Goal: Task Accomplishment & Management: Manage account settings

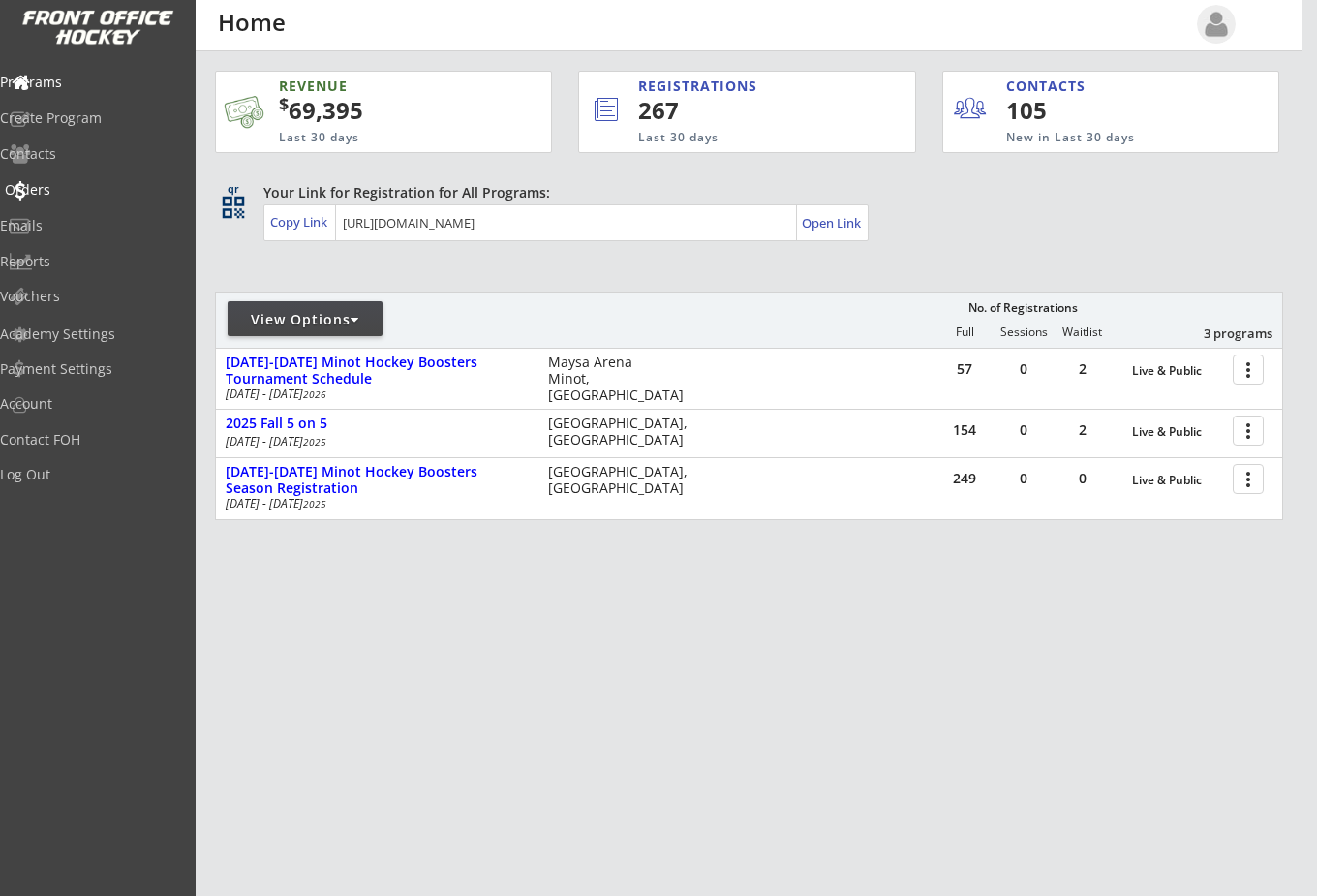
click at [84, 188] on div "Orders" at bounding box center [91, 190] width 174 height 14
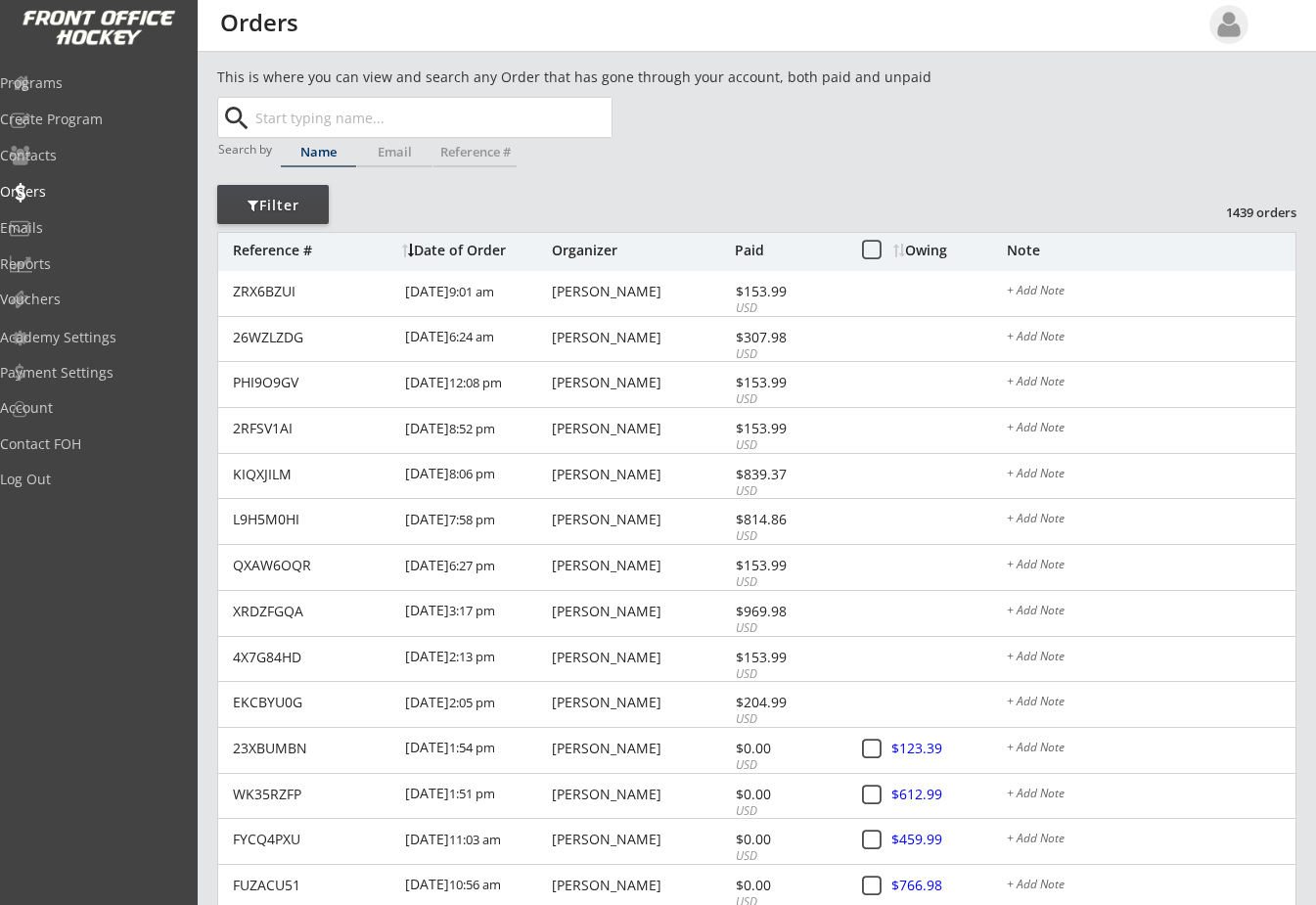
click at [358, 114] on input "text" at bounding box center [431, 118] width 360 height 39
type input "[PERSON_NAME]"
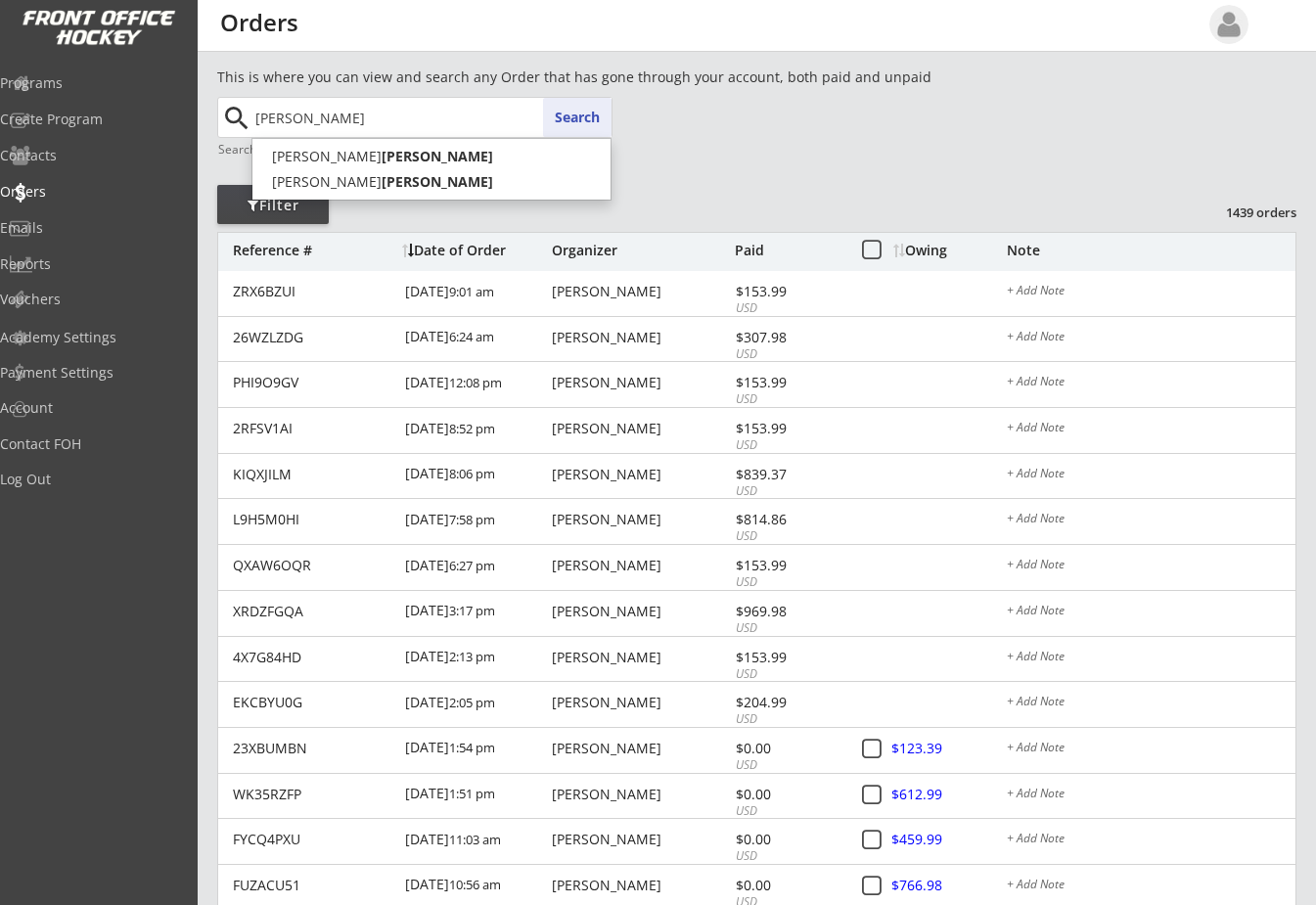
type input "[PERSON_NAME]"
click at [600, 115] on button "Search" at bounding box center [577, 118] width 69 height 39
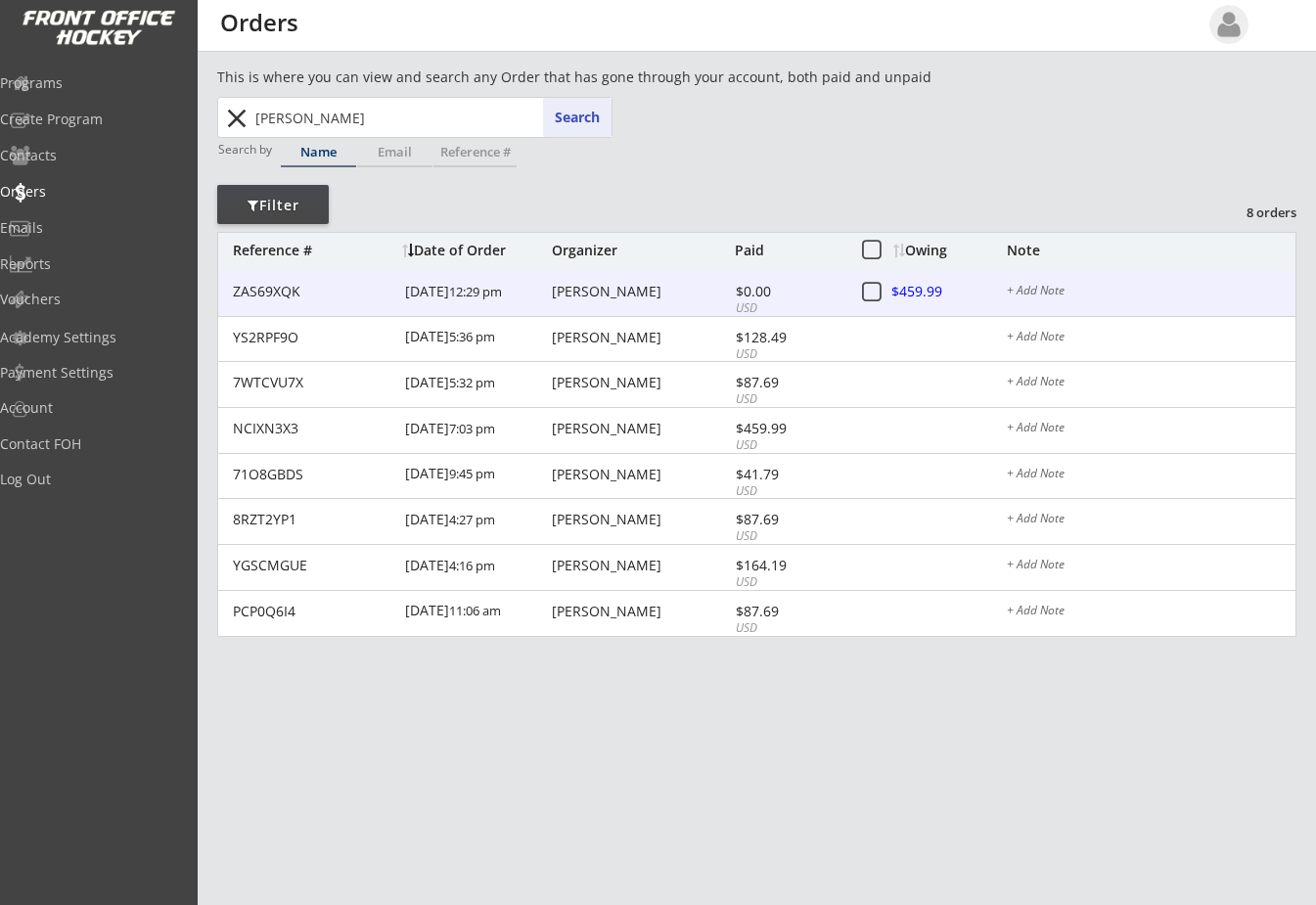
click at [643, 290] on div "[PERSON_NAME]" at bounding box center [640, 292] width 178 height 14
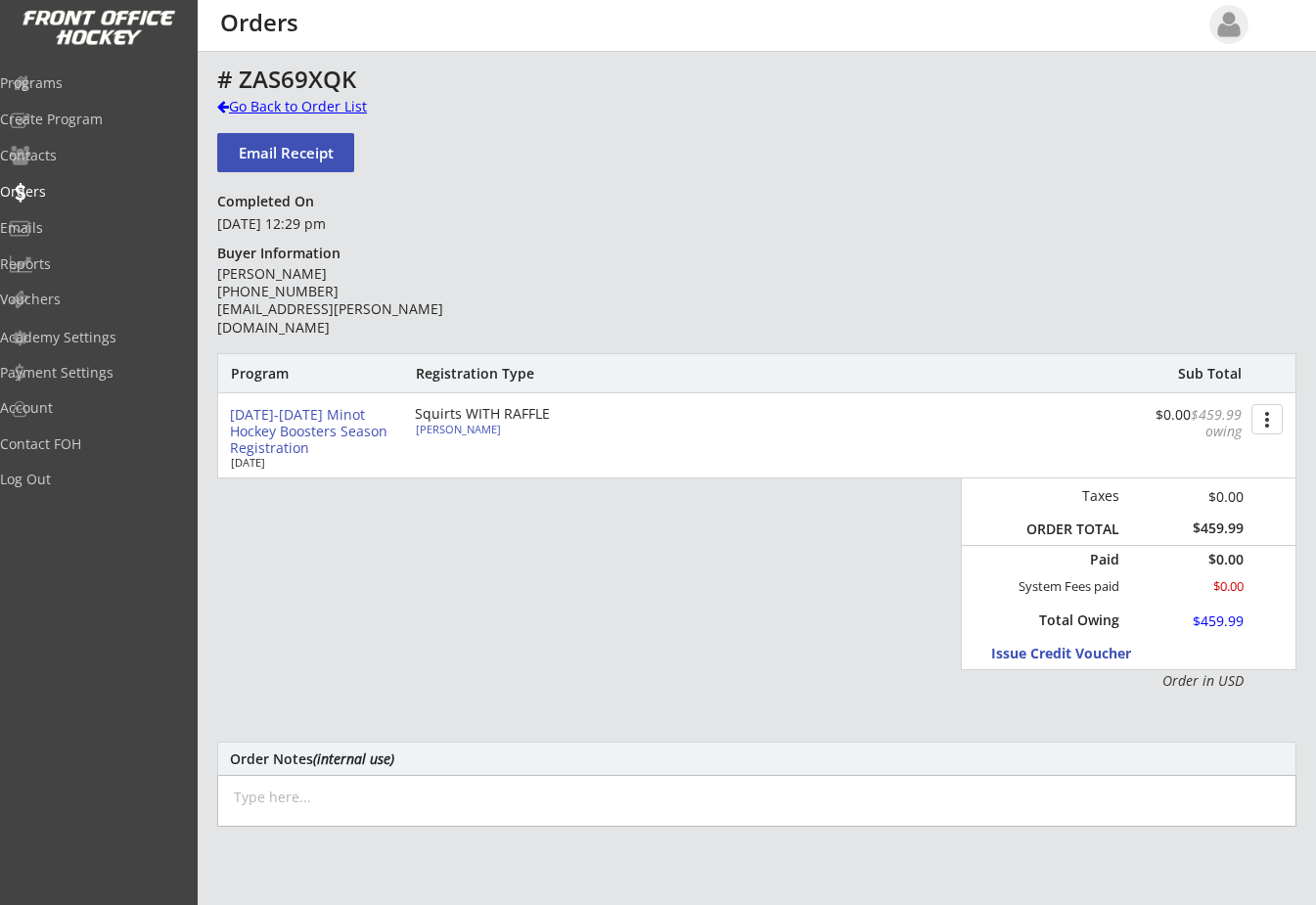
click at [219, 108] on div at bounding box center [223, 107] width 12 height 14
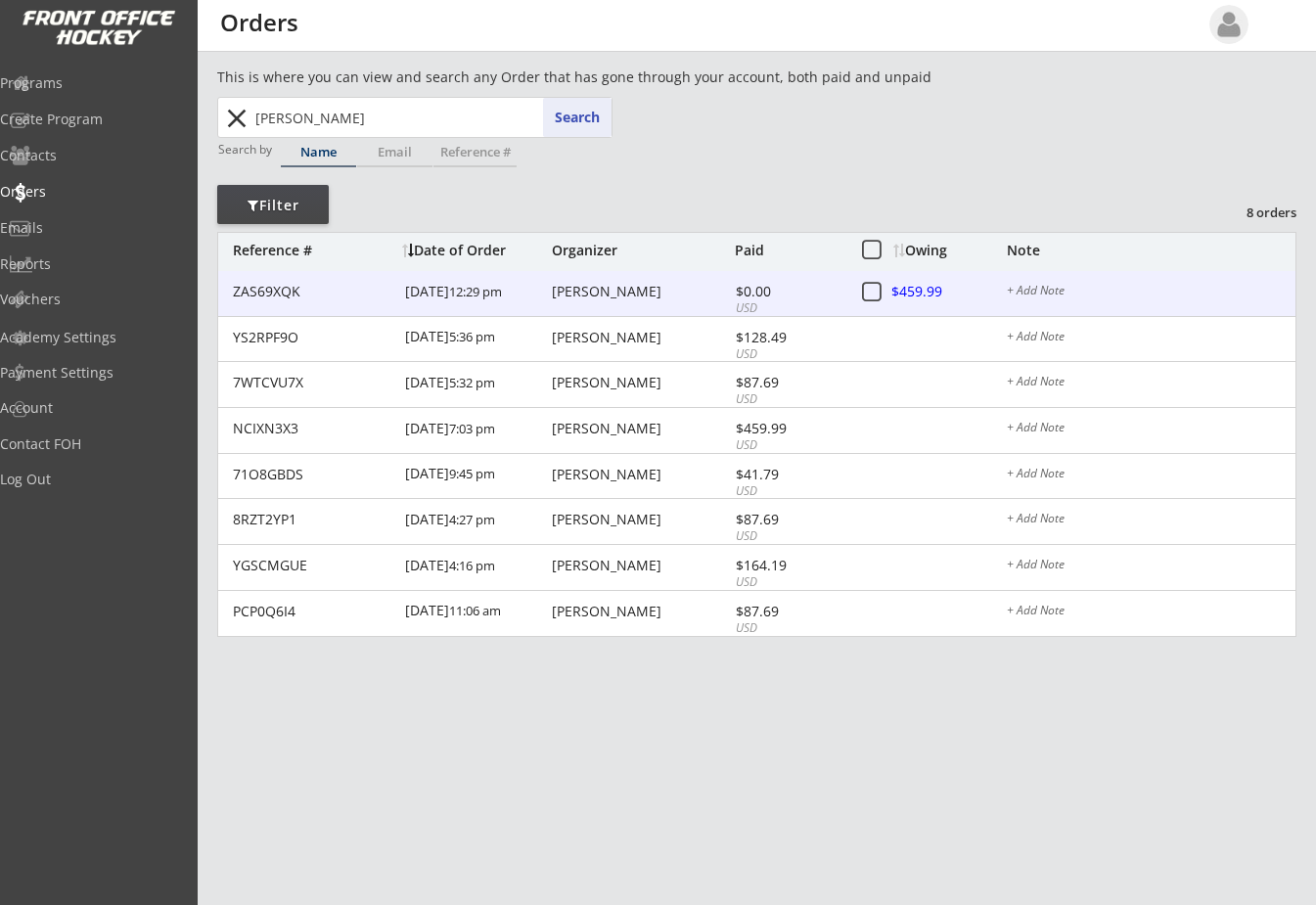
click at [909, 293] on div at bounding box center [936, 293] width 86 height 25
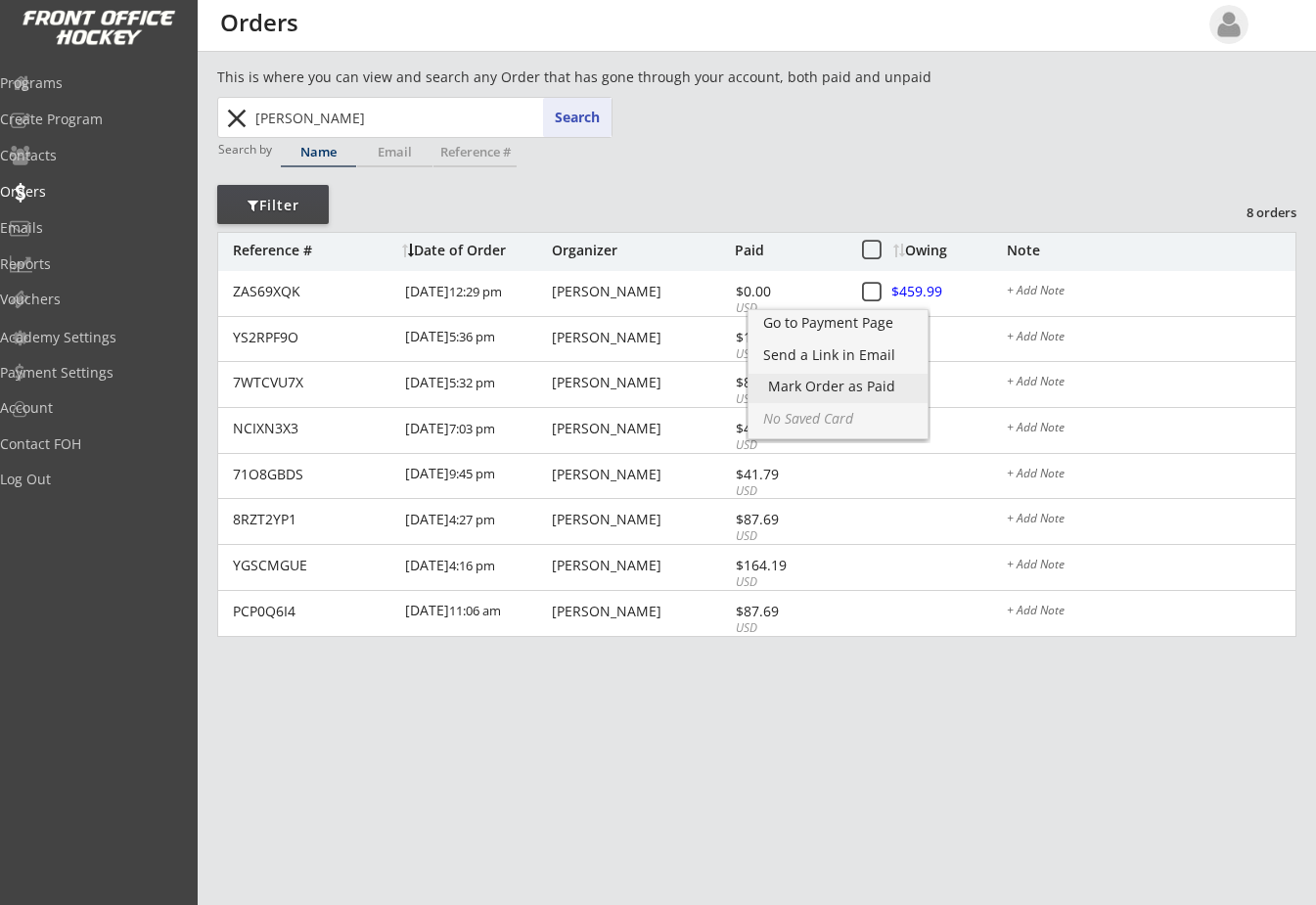
click at [873, 380] on div "Mark Order as Paid" at bounding box center [838, 387] width 140 height 14
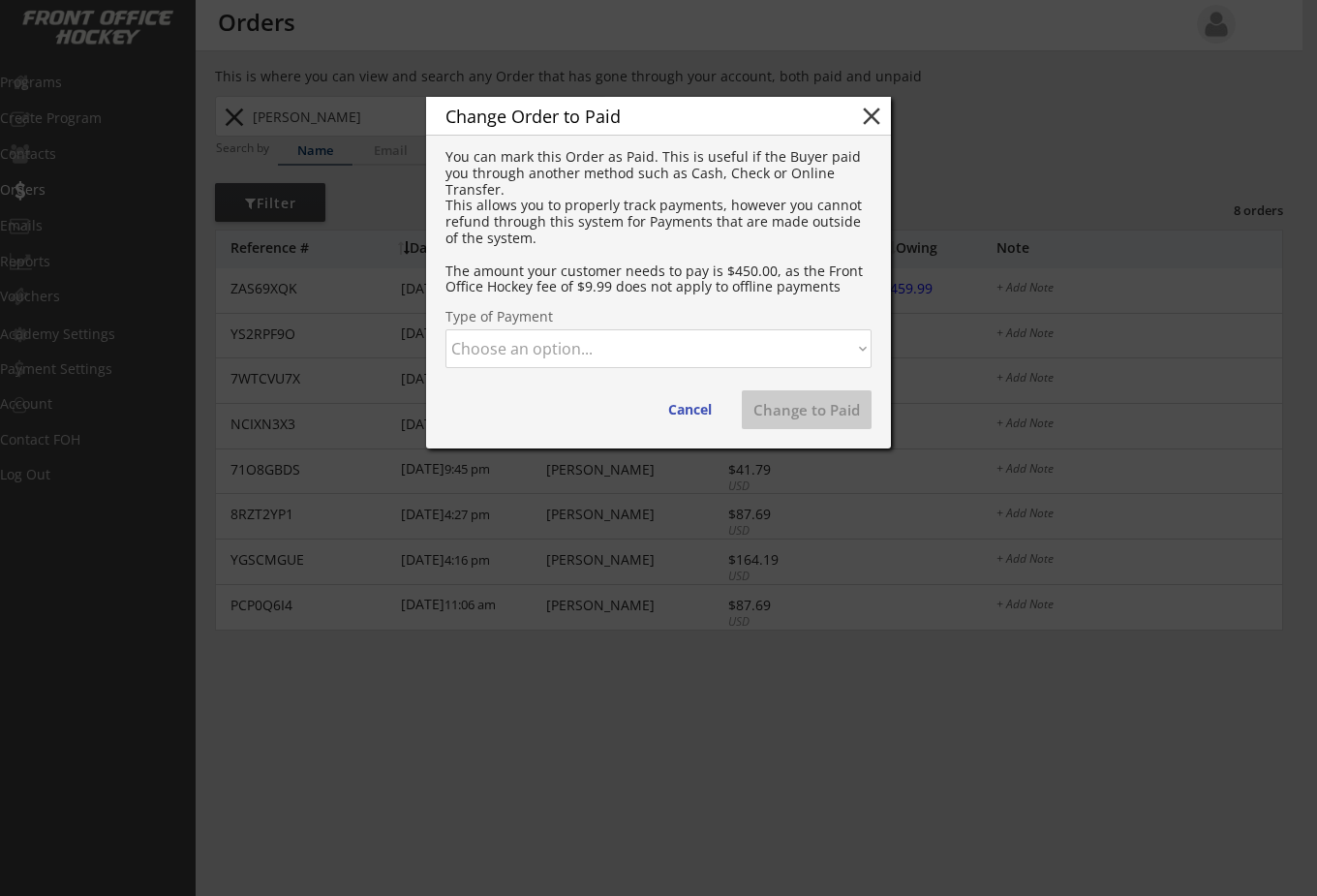
click at [675, 344] on select "Choose an option... Cash Check Credit Card Online Transfer Paypal Venmo Other" at bounding box center [658, 349] width 426 height 39
click at [445, 329] on select "Choose an option... Cash Check Credit Card Online Transfer Paypal Venmo Other" at bounding box center [658, 349] width 426 height 39
click at [814, 410] on button "Change to Paid" at bounding box center [807, 410] width 130 height 39
select select ""PLACEHOLDER_1427118222253""
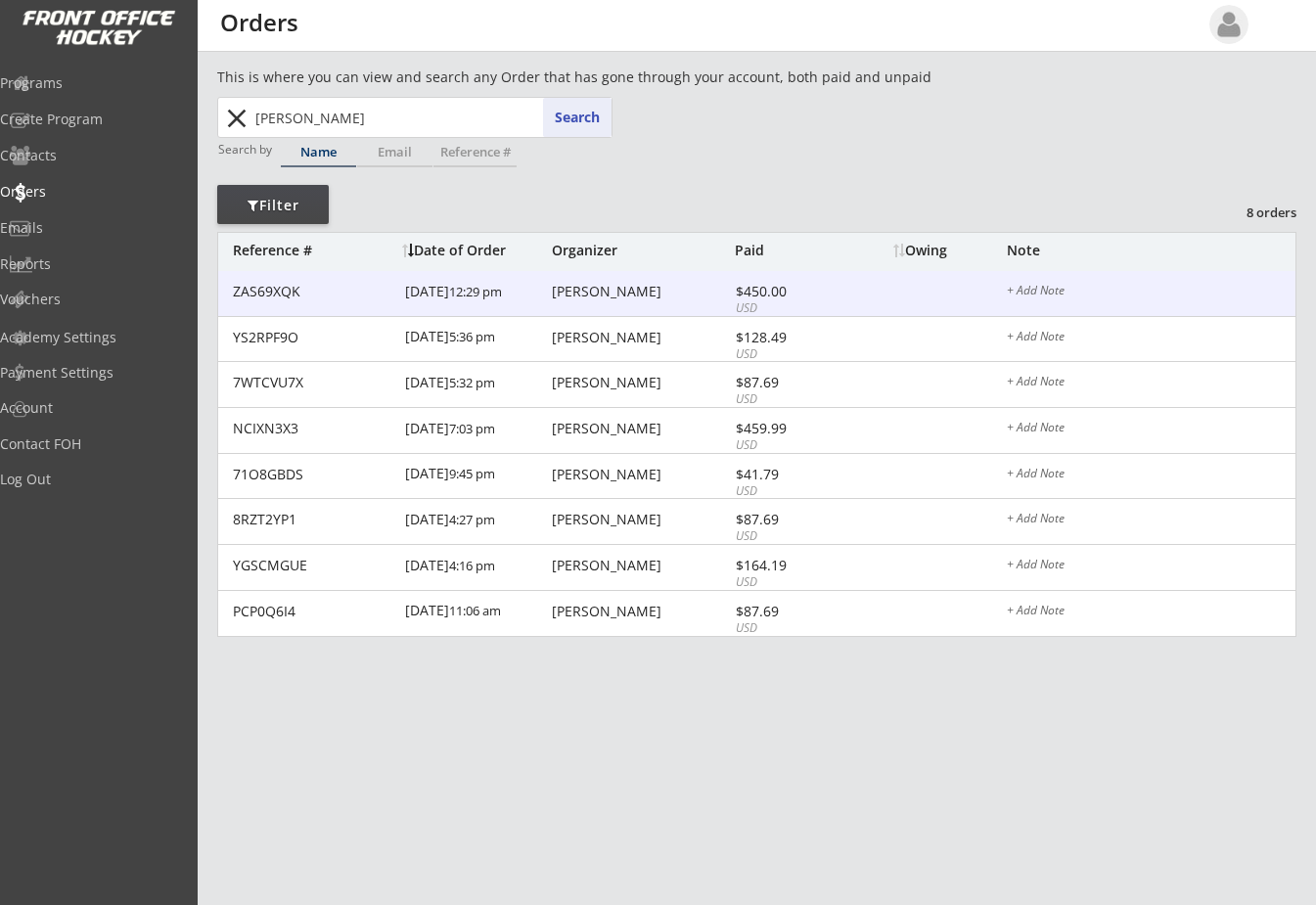
click at [592, 285] on div "[PERSON_NAME]" at bounding box center [640, 292] width 178 height 14
